Goal: Transaction & Acquisition: Purchase product/service

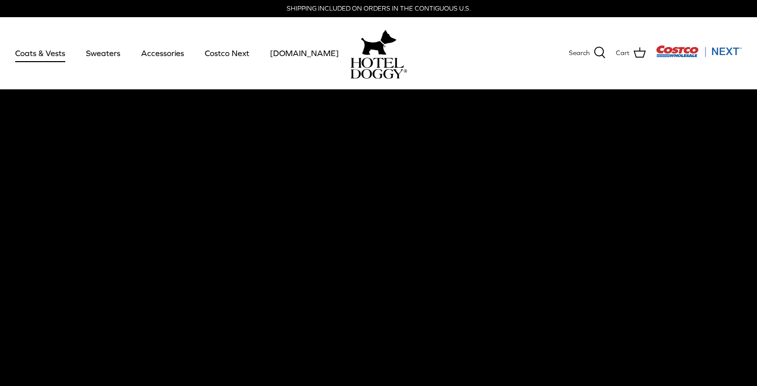
click at [40, 56] on link "Coats & Vests" at bounding box center [40, 53] width 68 height 34
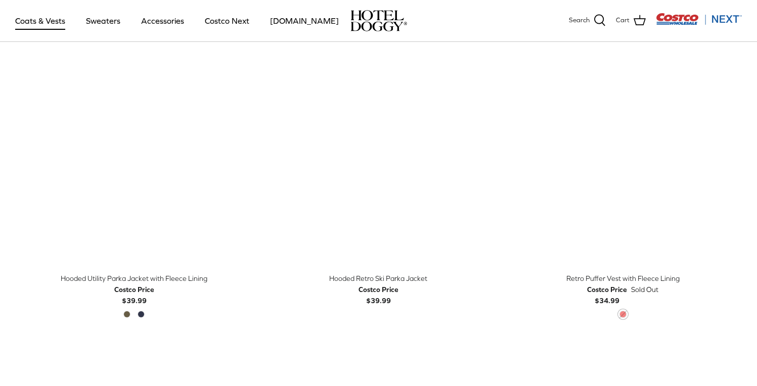
scroll to position [580, 0]
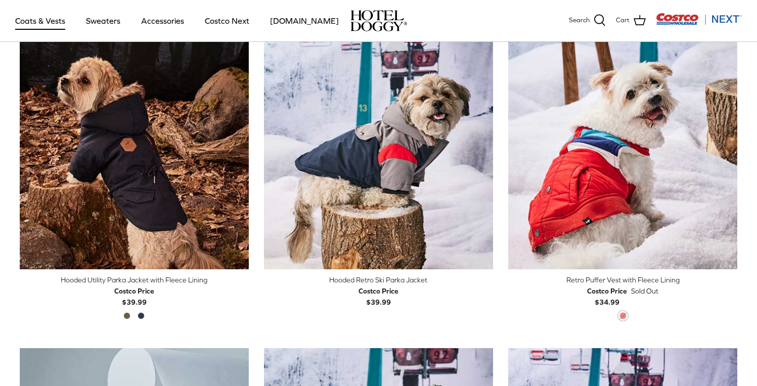
drag, startPoint x: 397, startPoint y: 95, endPoint x: 331, endPoint y: 18, distance: 101.8
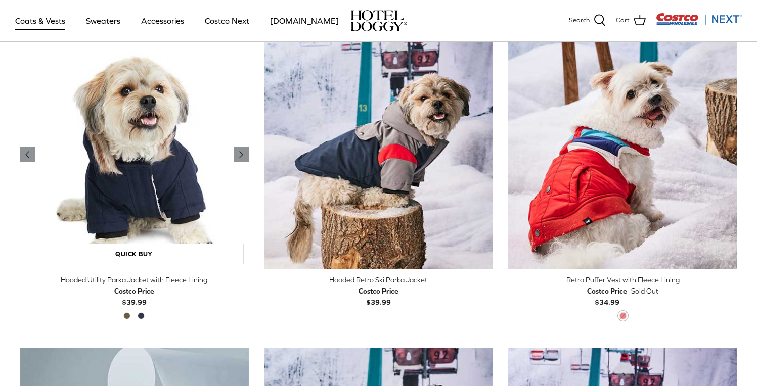
drag, startPoint x: 136, startPoint y: 106, endPoint x: 154, endPoint y: 90, distance: 23.7
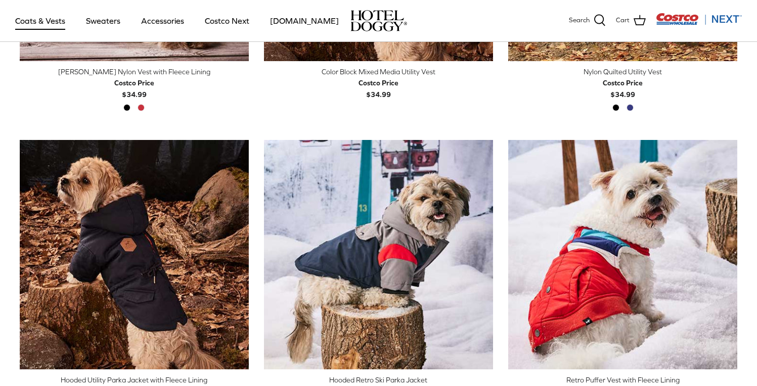
scroll to position [0, 0]
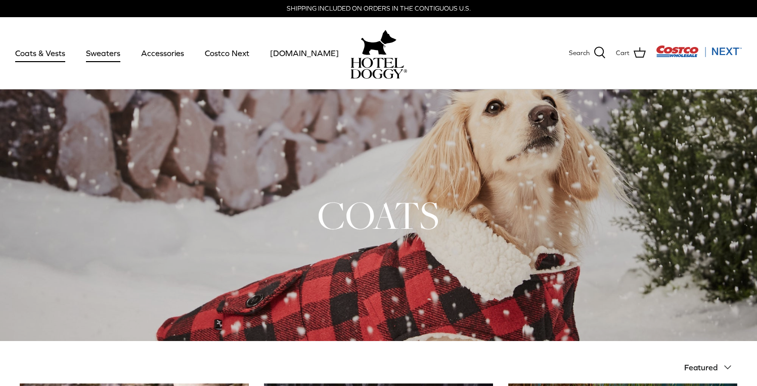
click at [114, 53] on link "Sweaters" at bounding box center [103, 53] width 53 height 34
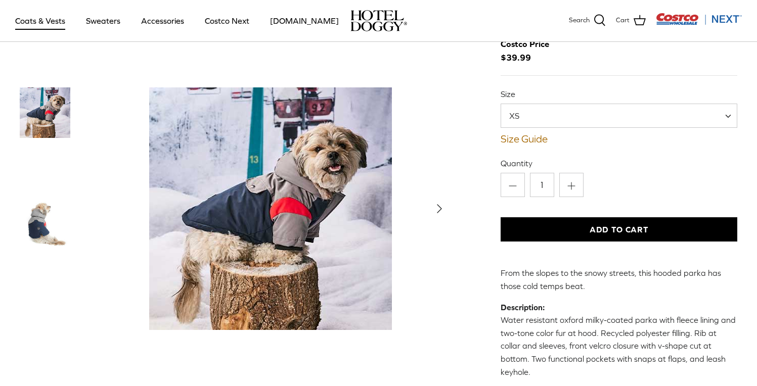
scroll to position [87, 0]
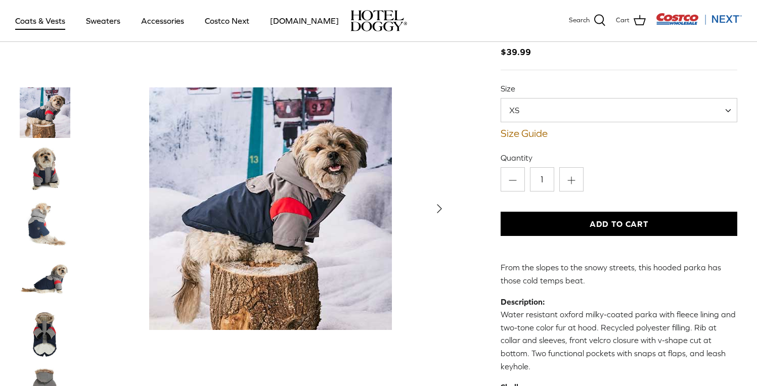
click at [55, 182] on img "Thumbnail Link" at bounding box center [45, 168] width 51 height 51
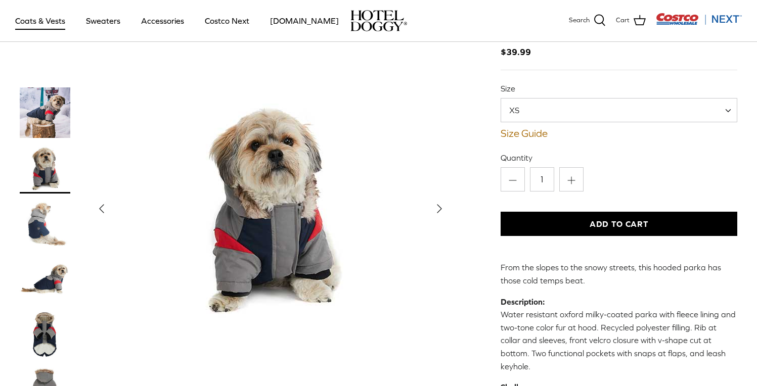
click at [42, 233] on img "Thumbnail Link" at bounding box center [45, 224] width 51 height 51
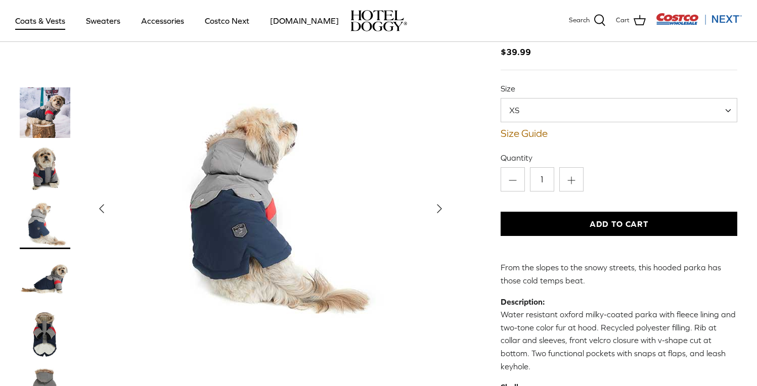
click at [35, 290] on img "Thumbnail Link" at bounding box center [45, 279] width 51 height 51
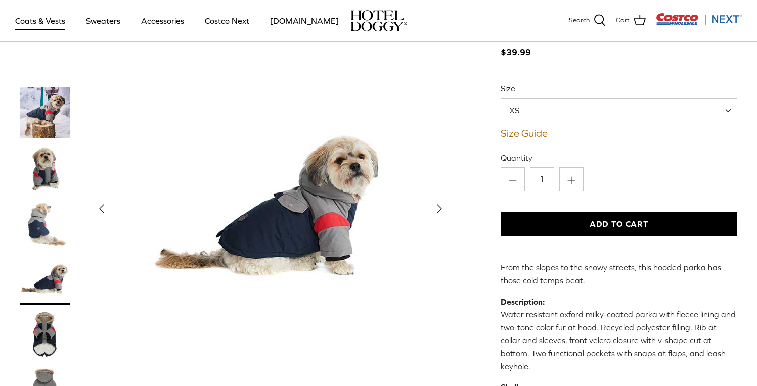
click at [40, 323] on img "Thumbnail Link" at bounding box center [45, 335] width 51 height 51
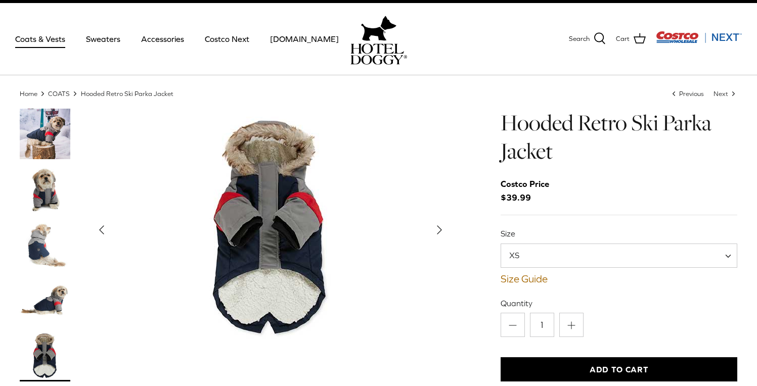
scroll to position [0, 0]
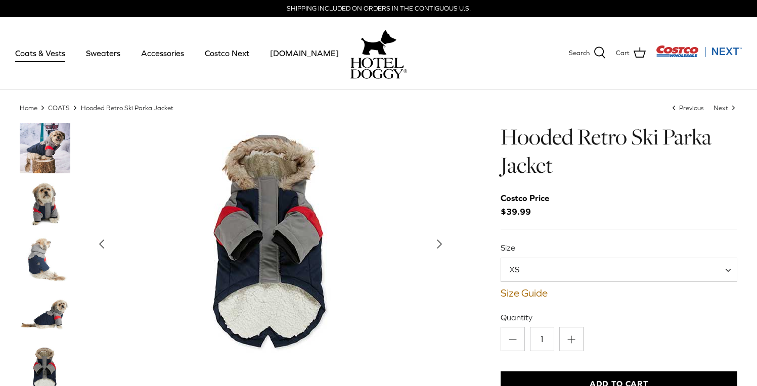
click at [542, 272] on span "XS" at bounding box center [618, 270] width 237 height 24
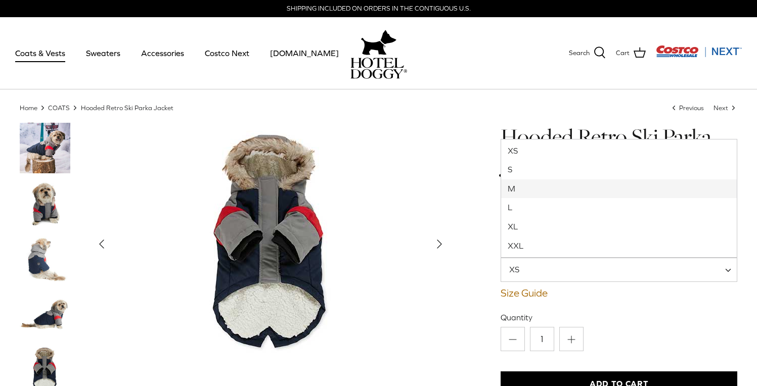
select select "M"
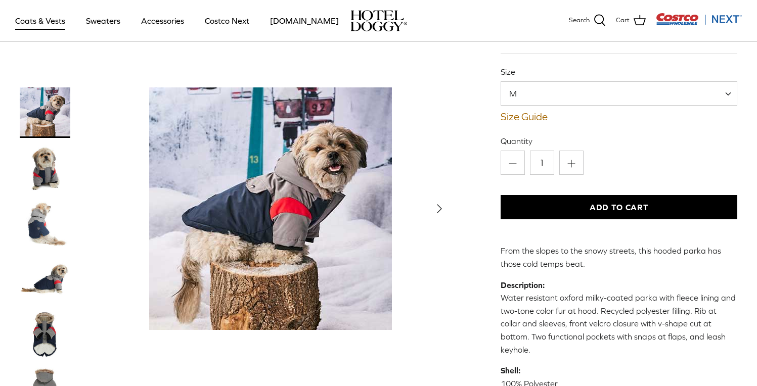
scroll to position [107, 0]
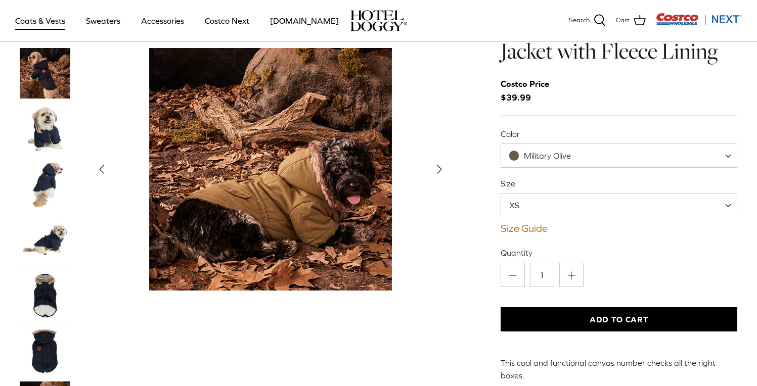
scroll to position [41, 0]
click at [49, 104] on img "Thumbnail Link" at bounding box center [45, 129] width 51 height 51
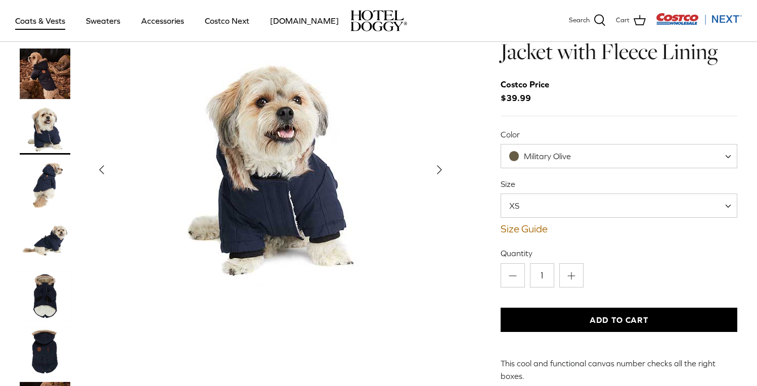
click at [56, 160] on img "Thumbnail Link" at bounding box center [45, 185] width 51 height 51
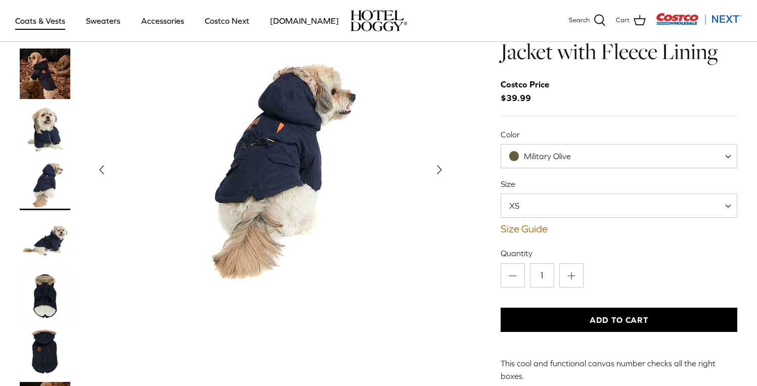
click at [52, 215] on img "Thumbnail Link" at bounding box center [45, 240] width 51 height 51
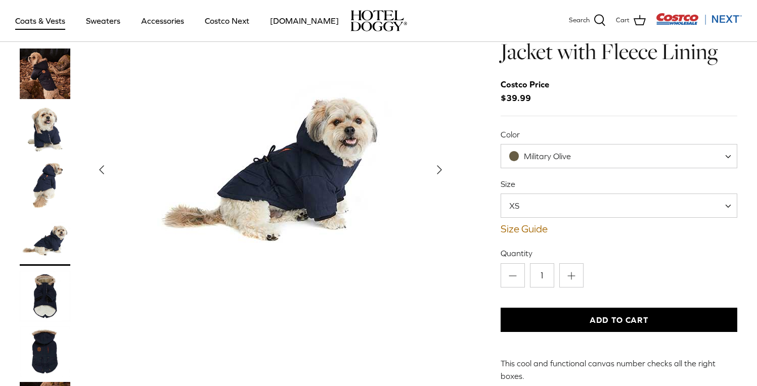
click at [52, 221] on img "Thumbnail Link" at bounding box center [45, 240] width 51 height 51
click at [52, 271] on img "Thumbnail Link" at bounding box center [45, 296] width 51 height 51
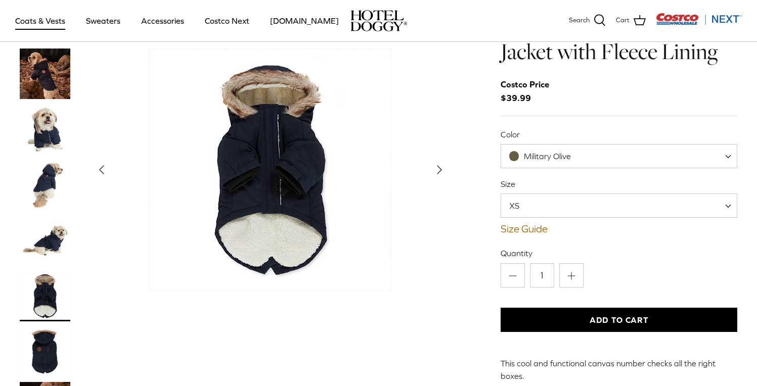
click at [41, 327] on img "Thumbnail Link" at bounding box center [45, 352] width 51 height 51
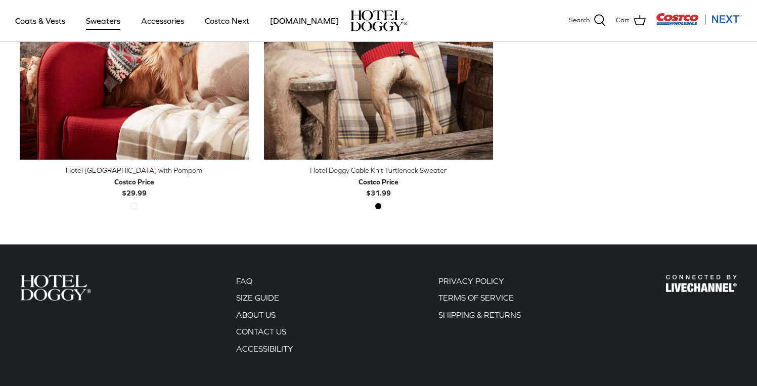
scroll to position [507, 0]
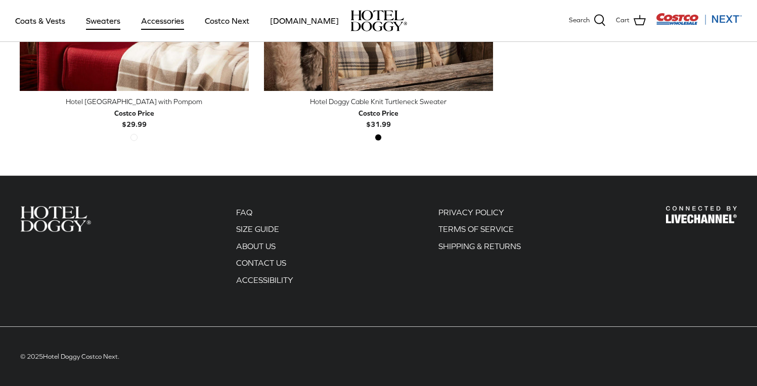
click at [169, 26] on link "Accessories" at bounding box center [162, 21] width 61 height 34
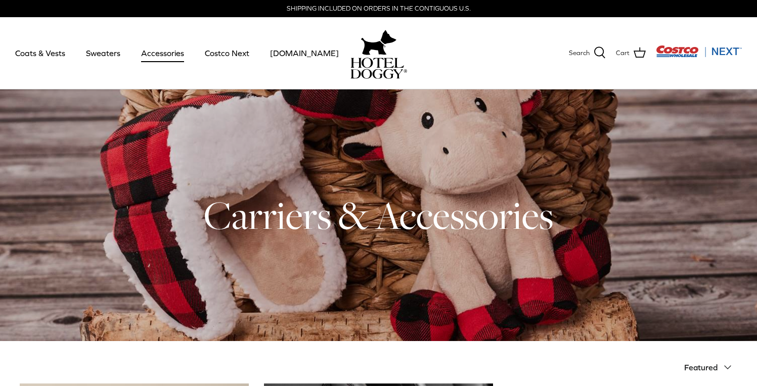
click at [361, 50] on img at bounding box center [378, 42] width 35 height 30
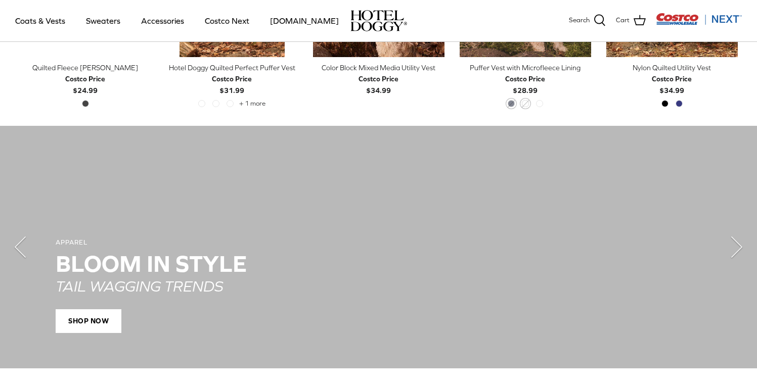
scroll to position [749, 0]
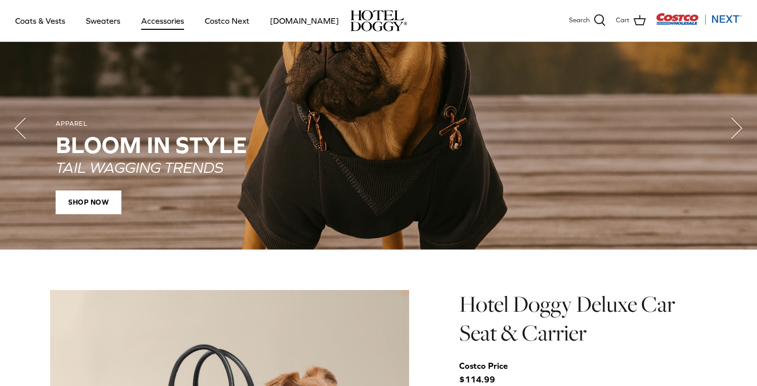
click at [170, 24] on link "Accessories" at bounding box center [162, 21] width 61 height 34
